Goal: Find specific page/section: Find specific page/section

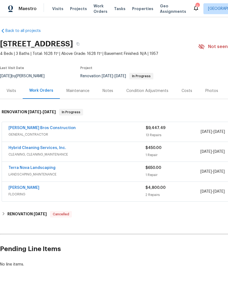
click at [138, 8] on span "Properties" at bounding box center [142, 8] width 21 height 5
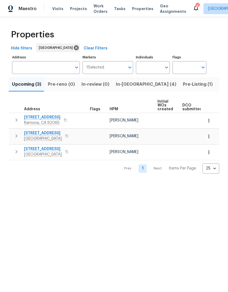
click at [128, 84] on span "In-[GEOGRAPHIC_DATA] (4)" at bounding box center [146, 85] width 60 height 8
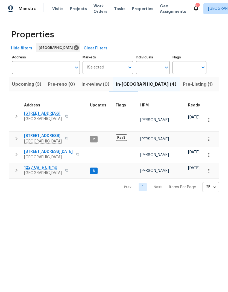
click at [38, 165] on span "1227 Calle Ultimo" at bounding box center [43, 167] width 38 height 5
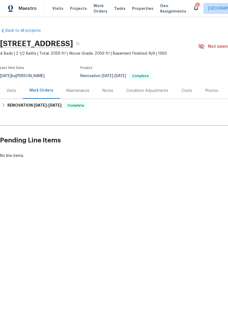
click at [140, 7] on span "Properties" at bounding box center [142, 8] width 21 height 5
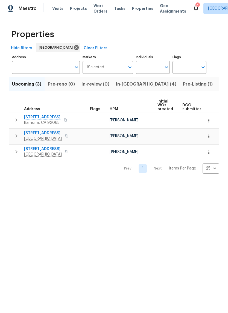
click at [130, 86] on span "In-[GEOGRAPHIC_DATA] (4)" at bounding box center [146, 85] width 60 height 8
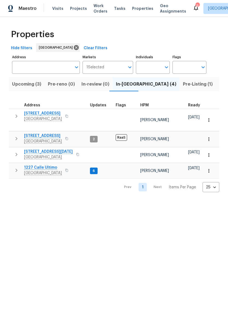
click at [37, 133] on span "[STREET_ADDRESS]" at bounding box center [43, 135] width 38 height 5
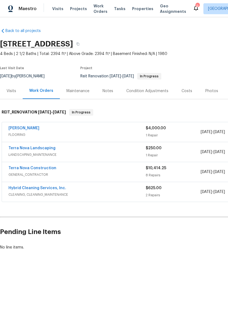
click at [49, 131] on div "[PERSON_NAME]" at bounding box center [76, 128] width 137 height 7
